Goal: Information Seeking & Learning: Learn about a topic

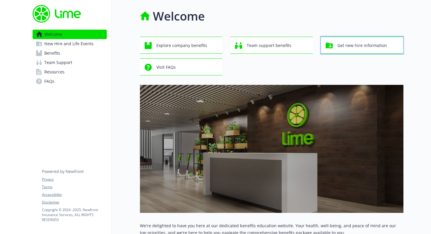
click at [393, 41] on div "Get new hire information" at bounding box center [363, 45] width 75 height 11
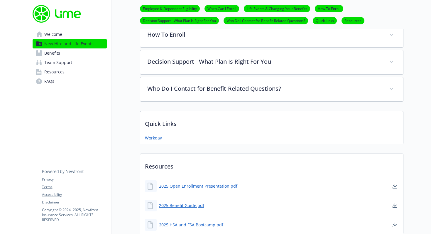
scroll to position [350, 0]
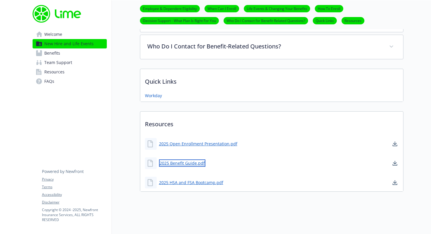
click at [182, 159] on link "2025 Benefit Guide.pdf" at bounding box center [182, 162] width 46 height 7
click at [59, 57] on span "Benefits" at bounding box center [52, 52] width 16 height 9
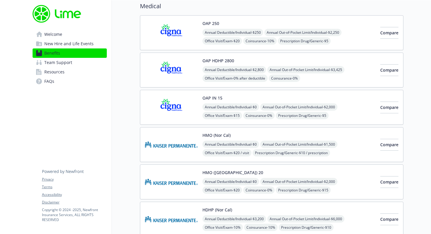
scroll to position [41, 0]
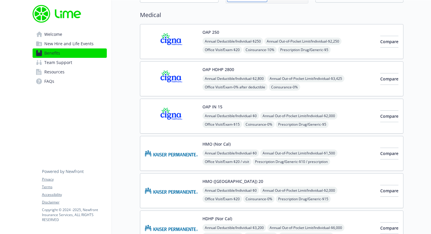
click at [352, 106] on div "OAP IN 15 Annual Deductible/Individual - $0 Annual Out-of-Pocket Limit/Individu…" at bounding box center [288, 116] width 173 height 25
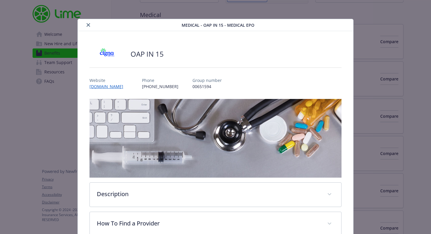
scroll to position [18, 0]
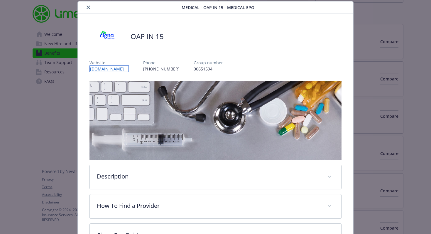
click at [119, 67] on link "www.myCigna.com" at bounding box center [109, 68] width 40 height 7
click at [87, 8] on icon "close" at bounding box center [89, 8] width 4 height 4
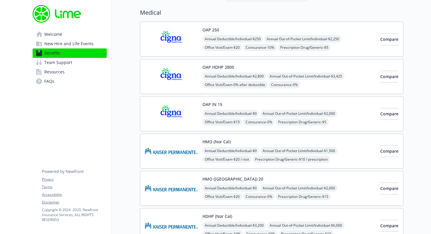
scroll to position [43, 0]
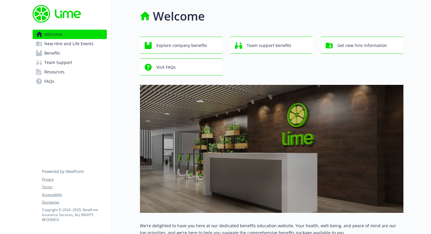
click at [64, 53] on link "Benefits" at bounding box center [70, 52] width 74 height 9
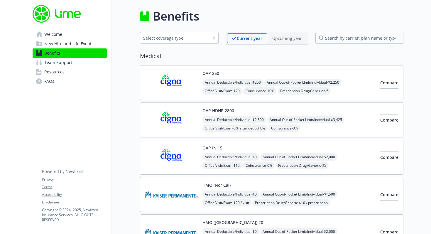
click at [355, 148] on div "OAP IN 15 Annual Deductible/Individual - $0 Annual Out-of-Pocket Limit/Individu…" at bounding box center [288, 157] width 173 height 25
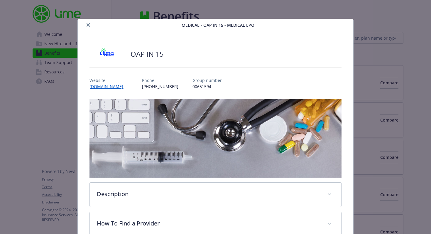
scroll to position [18, 0]
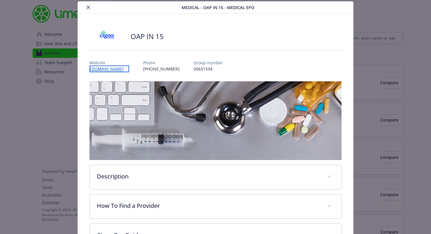
click at [115, 69] on link "www.myCigna.com" at bounding box center [109, 68] width 40 height 7
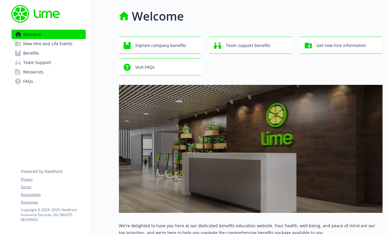
click at [43, 53] on link "Benefits" at bounding box center [48, 52] width 74 height 9
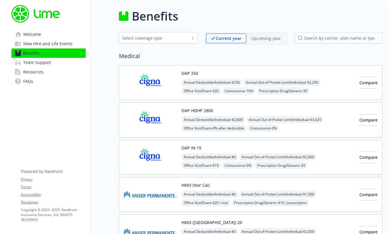
click at [49, 33] on link "Welcome" at bounding box center [48, 34] width 74 height 9
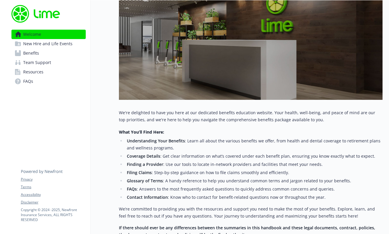
scroll to position [176, 0]
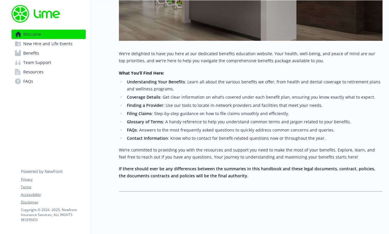
click at [55, 45] on span "New Hire and Life Events" at bounding box center [47, 43] width 49 height 9
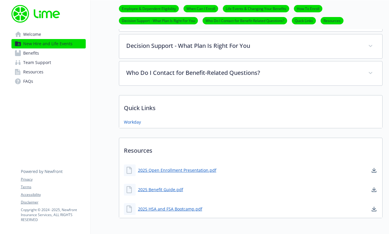
scroll to position [350, 0]
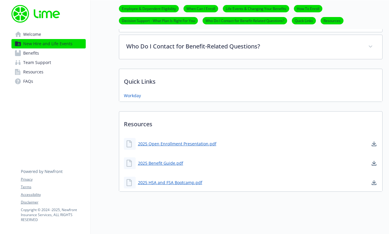
click at [67, 54] on link "Benefits" at bounding box center [48, 52] width 74 height 9
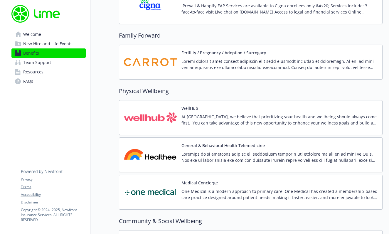
scroll to position [1305, 0]
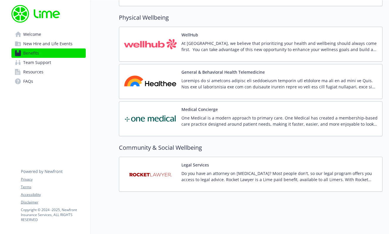
click at [47, 62] on span "Team Support" at bounding box center [37, 62] width 28 height 9
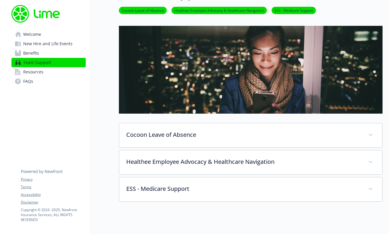
scroll to position [111, 0]
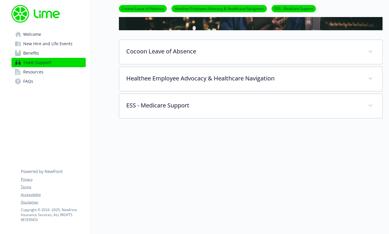
click at [50, 70] on link "Resources" at bounding box center [48, 71] width 74 height 9
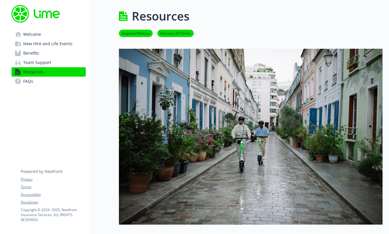
click at [46, 34] on link "Welcome" at bounding box center [48, 34] width 74 height 9
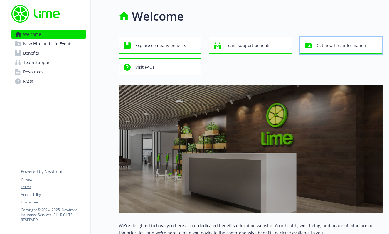
click at [358, 48] on span "Get new hire information" at bounding box center [341, 45] width 50 height 11
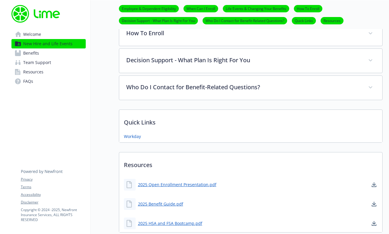
scroll to position [274, 0]
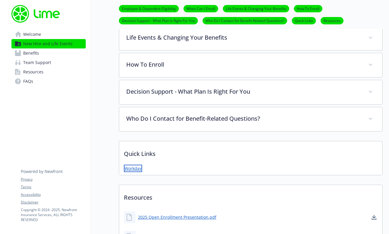
click at [137, 166] on link "Workday" at bounding box center [133, 168] width 18 height 7
